Goal: Task Accomplishment & Management: Complete application form

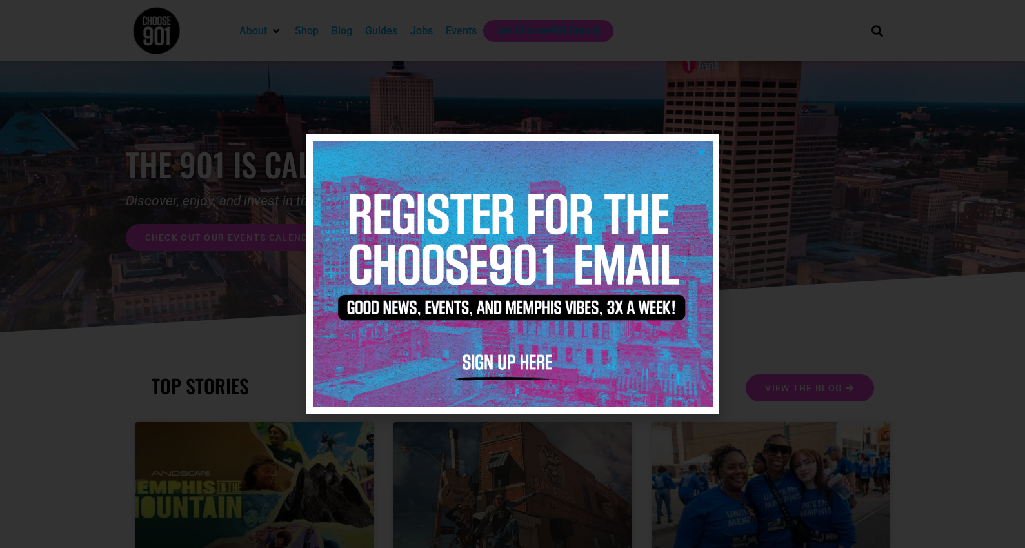
click at [694, 152] on img at bounding box center [513, 274] width 400 height 266
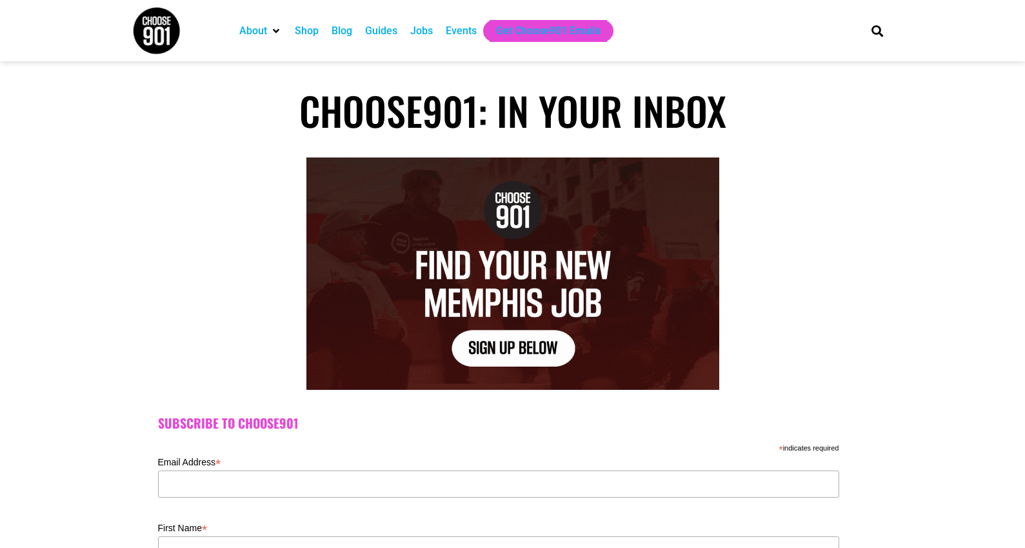
click at [433, 35] on div "Jobs" at bounding box center [421, 30] width 23 height 15
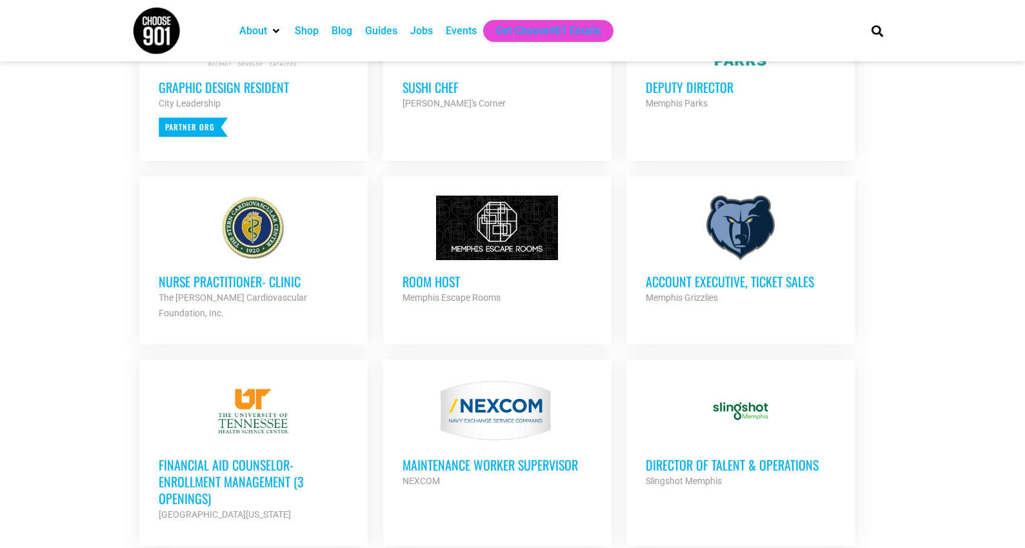
scroll to position [612, 0]
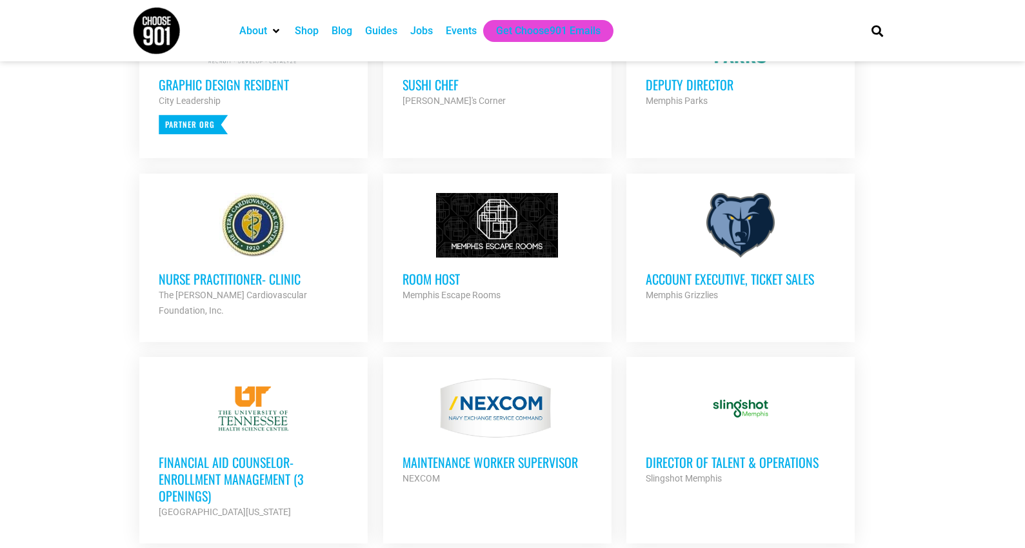
click at [453, 277] on h3 "Room Host" at bounding box center [497, 278] width 190 height 17
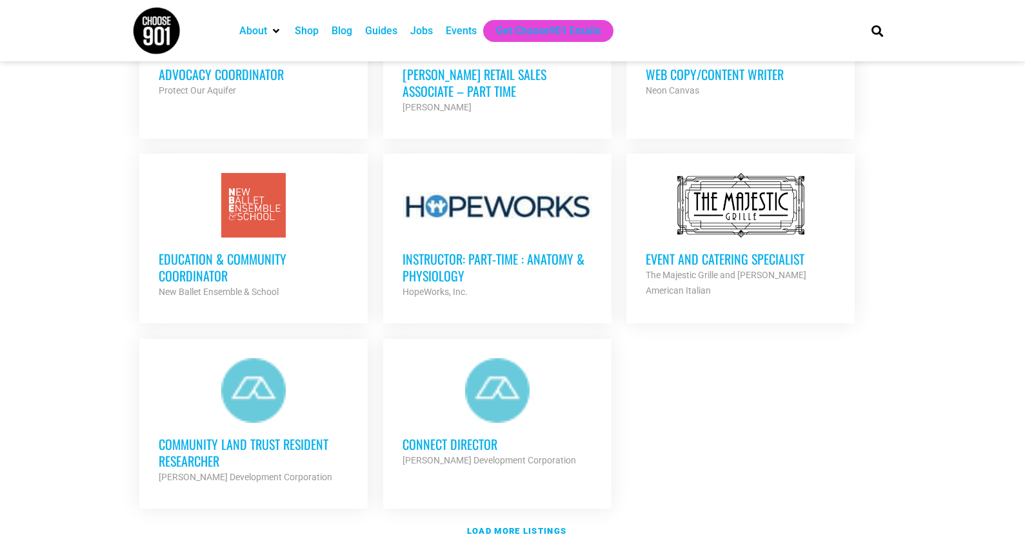
scroll to position [1205, 0]
